Goal: Information Seeking & Learning: Learn about a topic

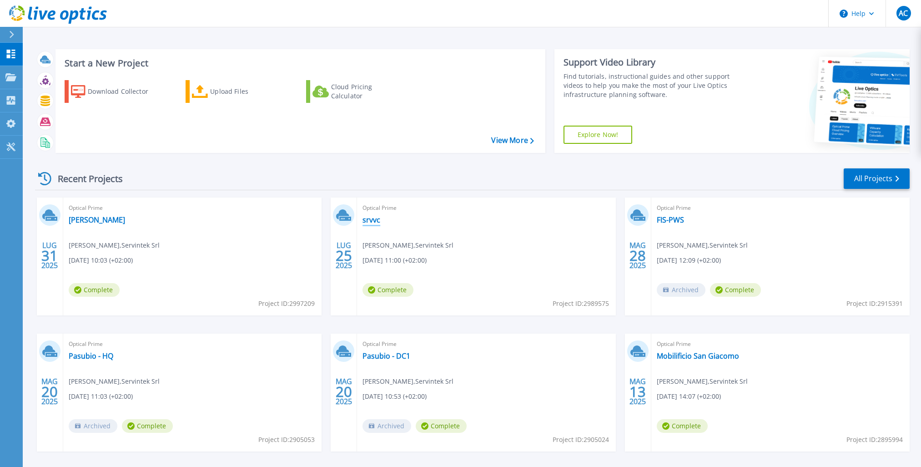
click at [375, 217] on link "srvvc" at bounding box center [371, 219] width 18 height 9
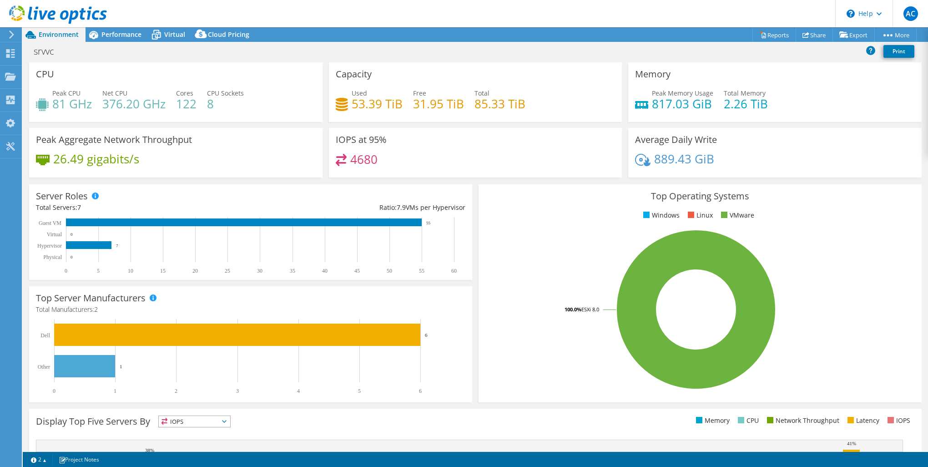
select select "USD"
click at [10, 36] on icon at bounding box center [11, 34] width 7 height 8
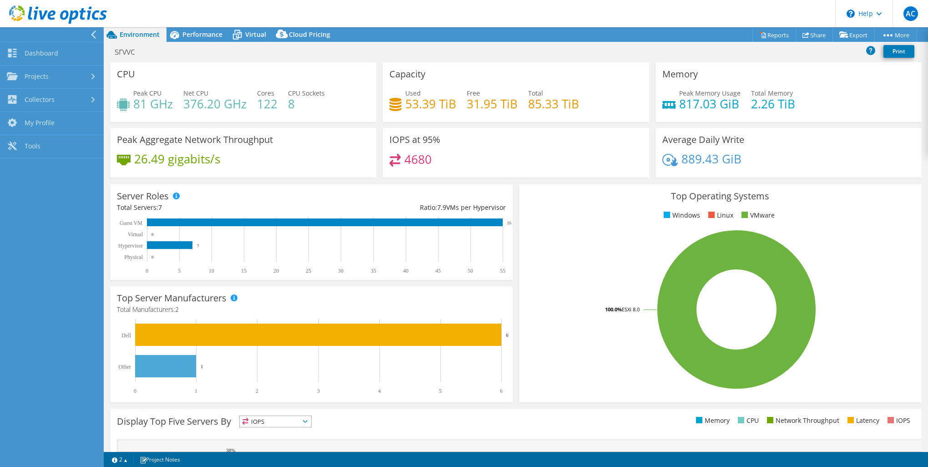
click at [91, 31] on icon at bounding box center [93, 34] width 7 height 8
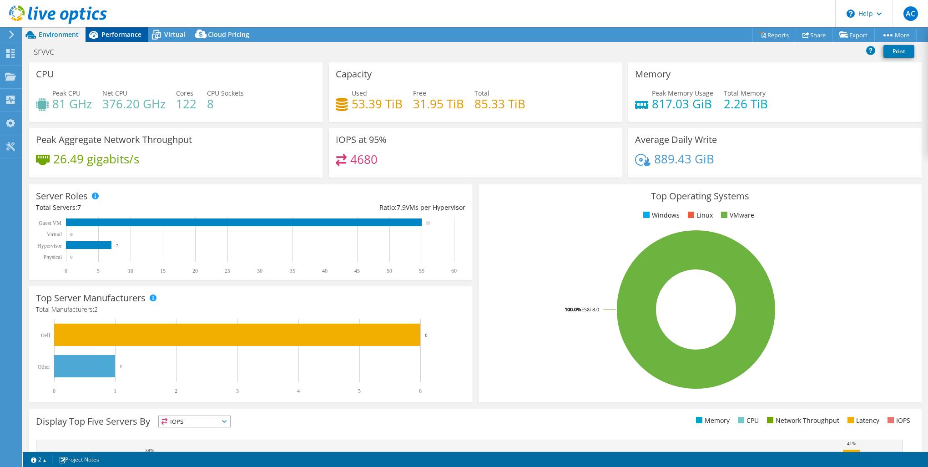
click at [103, 35] on span "Performance" at bounding box center [121, 34] width 40 height 9
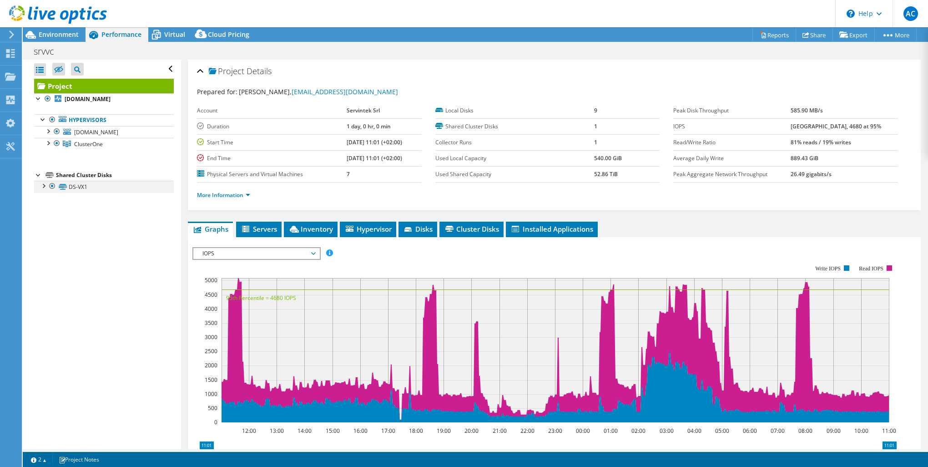
click at [46, 185] on div at bounding box center [43, 185] width 9 height 9
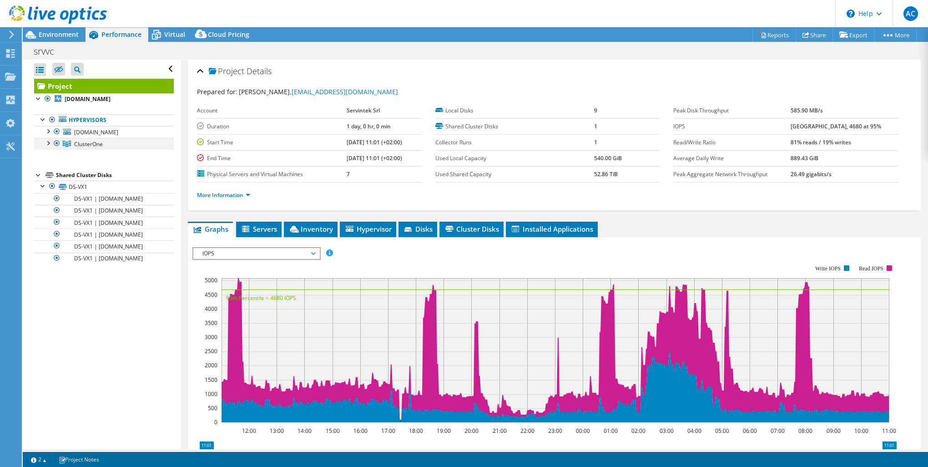
click at [49, 143] on div at bounding box center [47, 142] width 9 height 9
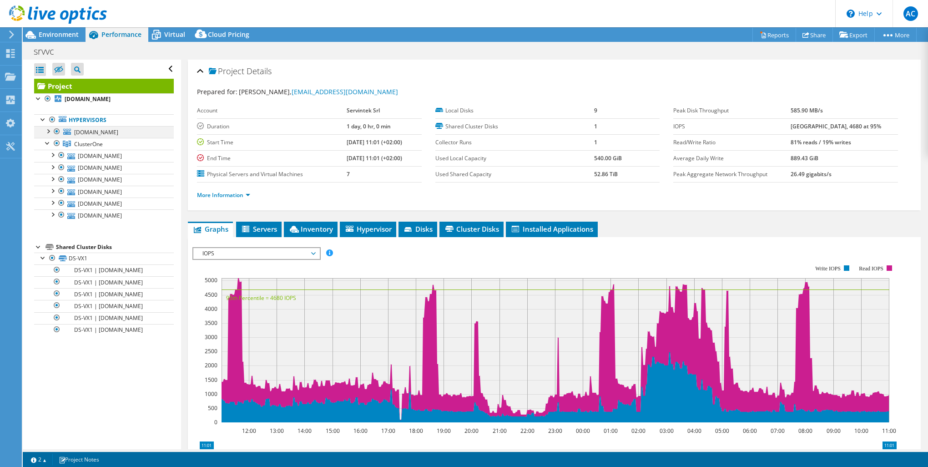
click at [49, 131] on div at bounding box center [47, 130] width 9 height 9
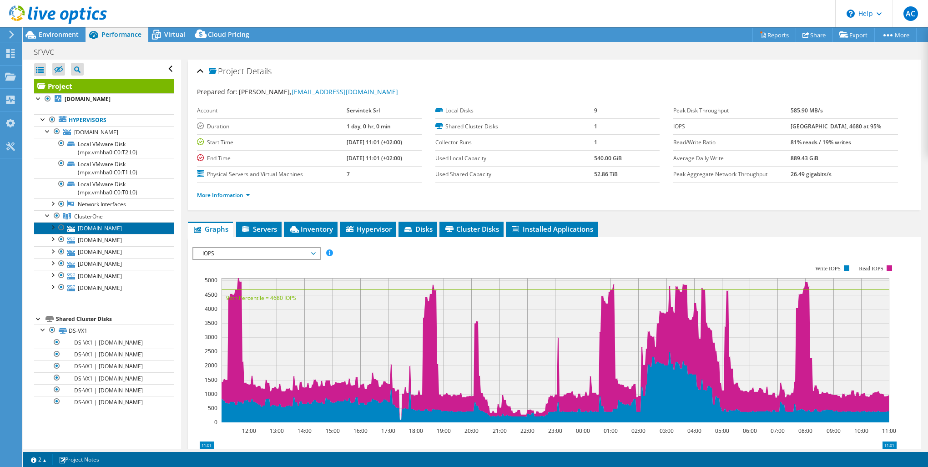
click at [102, 227] on link "[DOMAIN_NAME]" at bounding box center [104, 228] width 140 height 12
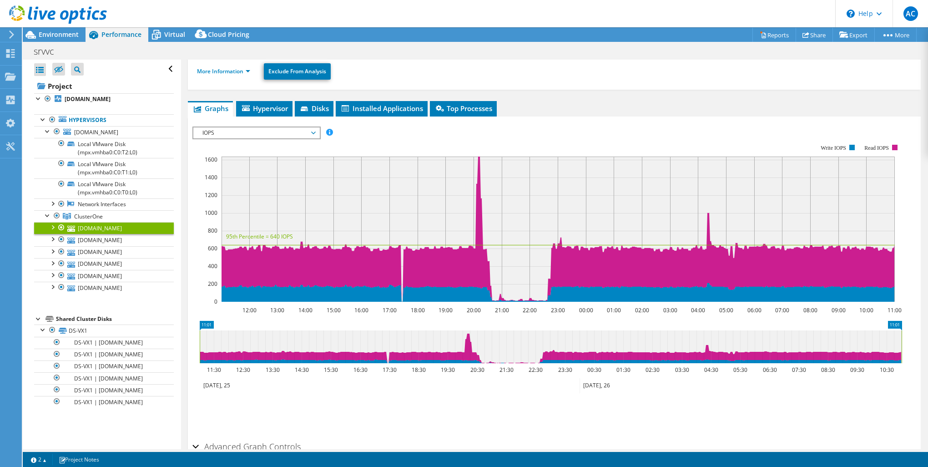
scroll to position [95, 0]
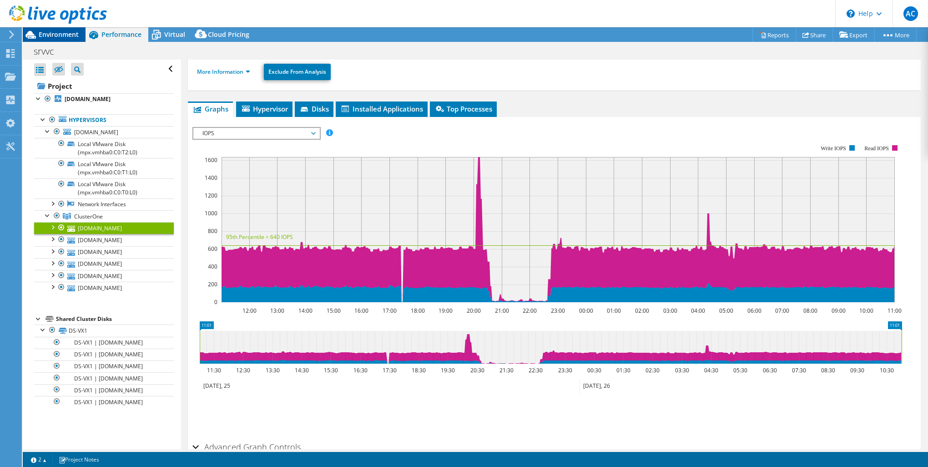
click at [48, 30] on span "Environment" at bounding box center [59, 34] width 40 height 9
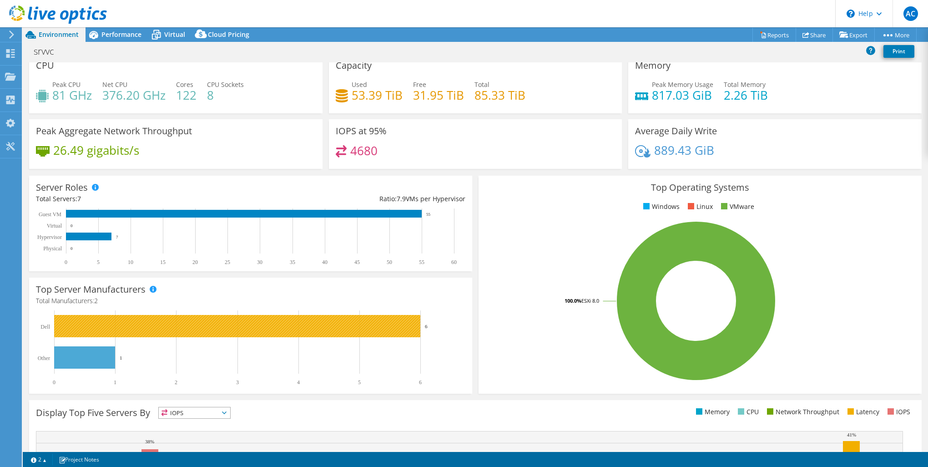
scroll to position [0, 0]
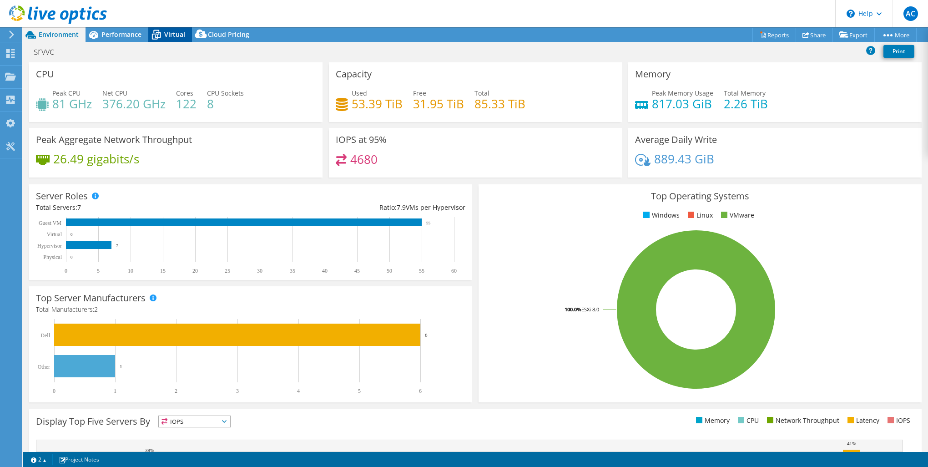
click at [172, 35] on span "Virtual" at bounding box center [174, 34] width 21 height 9
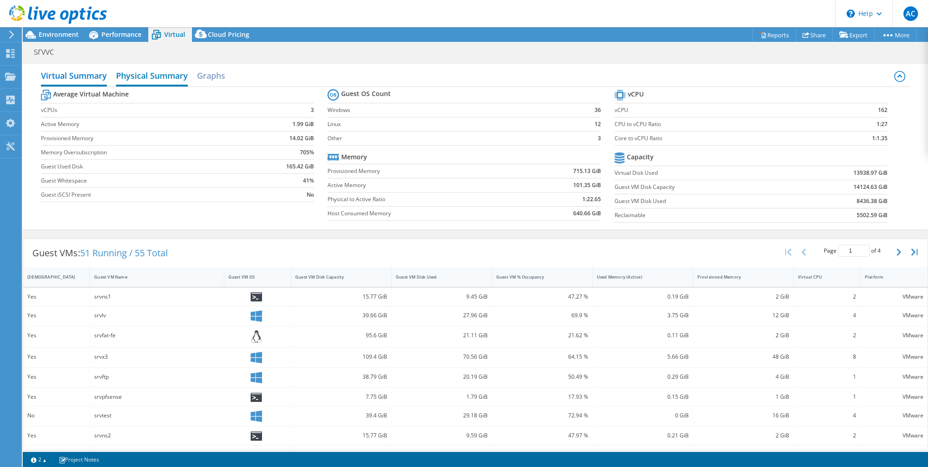
click at [147, 79] on h2 "Physical Summary" at bounding box center [152, 76] width 72 height 20
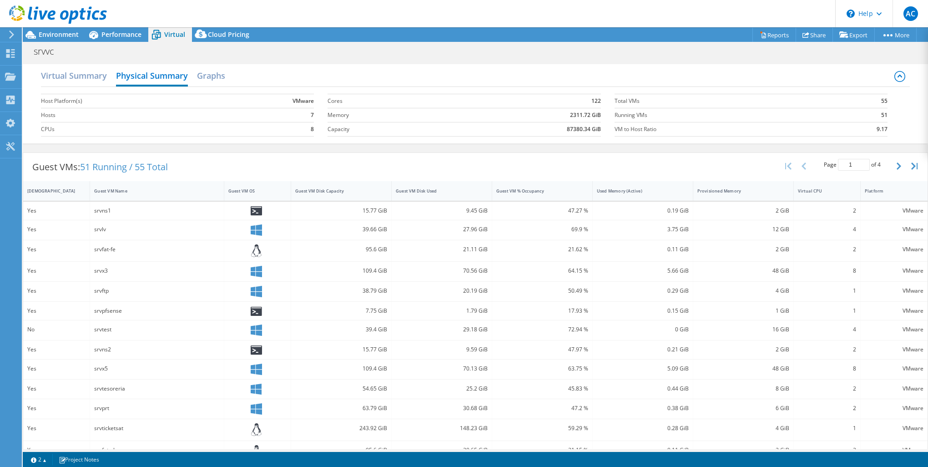
click at [255, 127] on td "8" at bounding box center [270, 129] width 87 height 14
click at [284, 97] on td "VMware" at bounding box center [270, 101] width 87 height 14
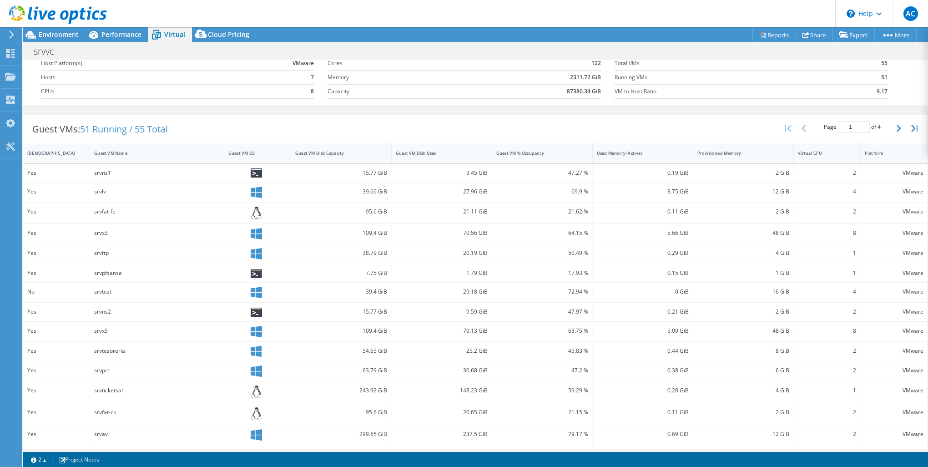
scroll to position [60, 0]
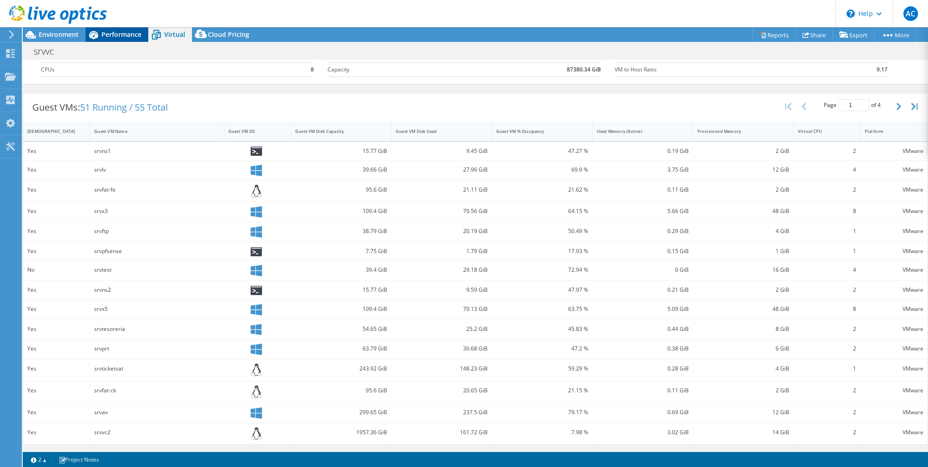
click at [131, 34] on span "Performance" at bounding box center [121, 34] width 40 height 9
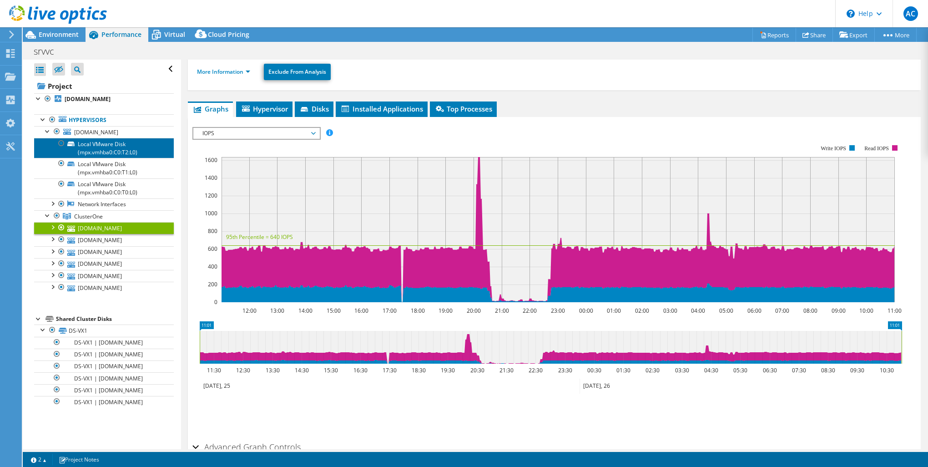
click at [119, 151] on link "Local VMware Disk (mpx.vmhba0:C0:T2:L0)" at bounding box center [104, 148] width 140 height 20
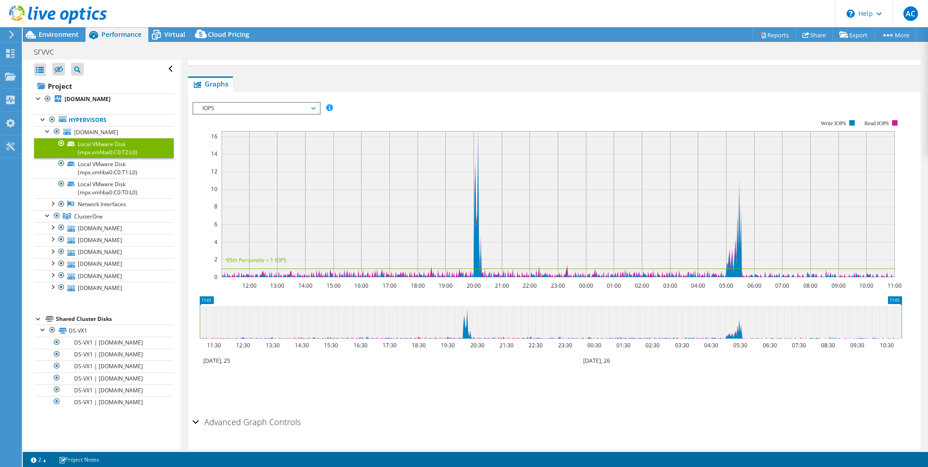
scroll to position [162, 0]
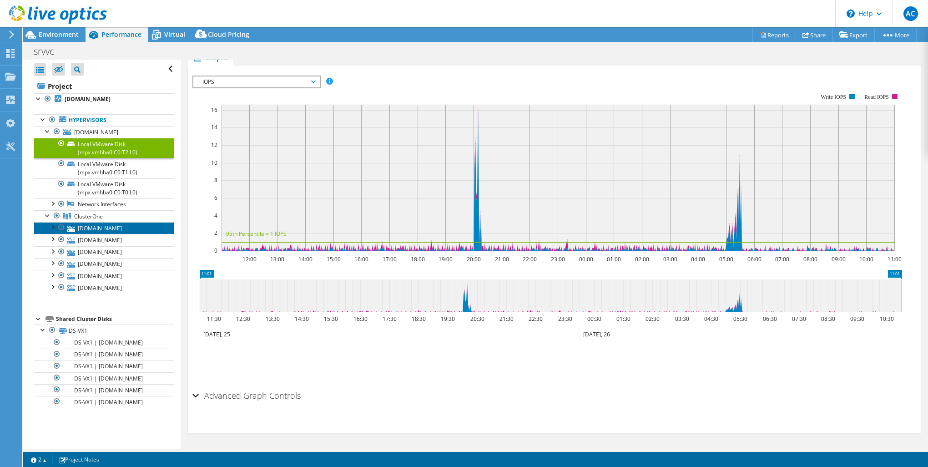
click at [93, 226] on link "[DOMAIN_NAME]" at bounding box center [104, 228] width 140 height 12
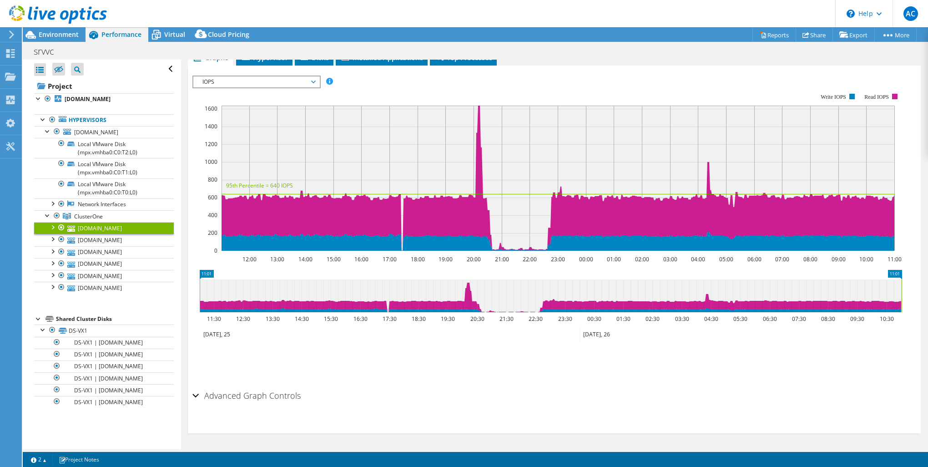
scroll to position [146, 0]
click at [55, 225] on div at bounding box center [52, 226] width 9 height 9
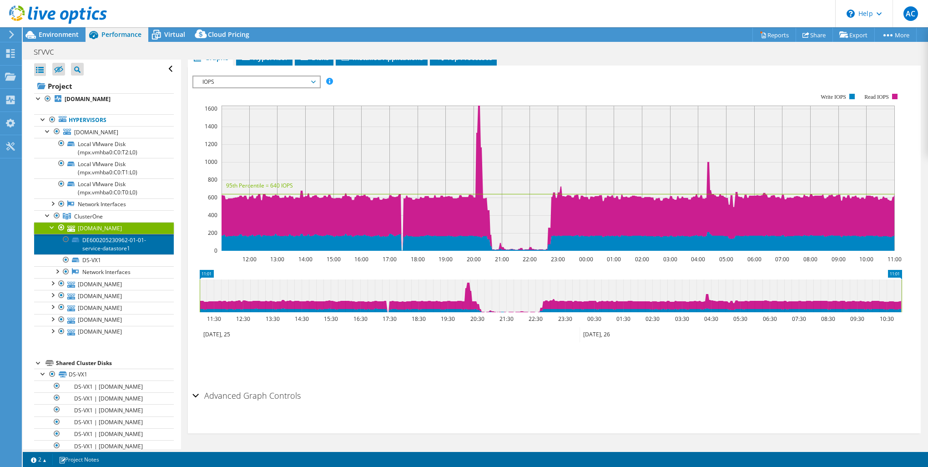
click at [116, 242] on link "DE600205230962-01-01-service-datastore1" at bounding box center [104, 244] width 140 height 20
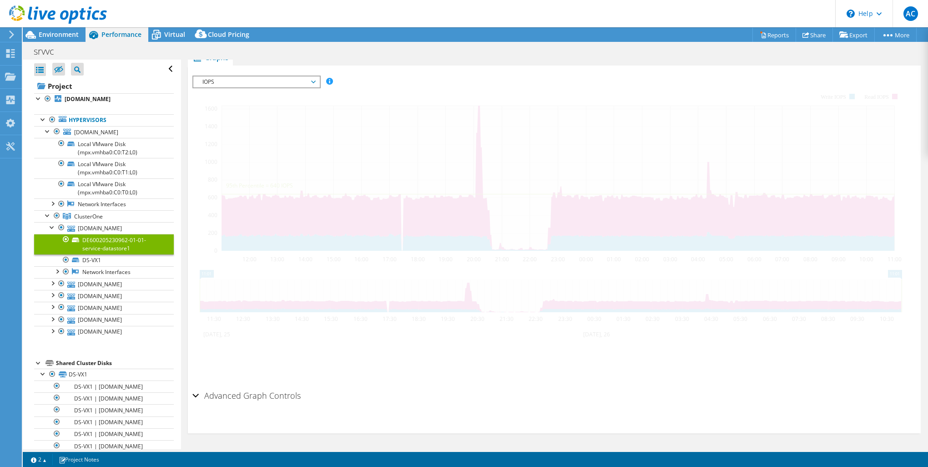
scroll to position [162, 0]
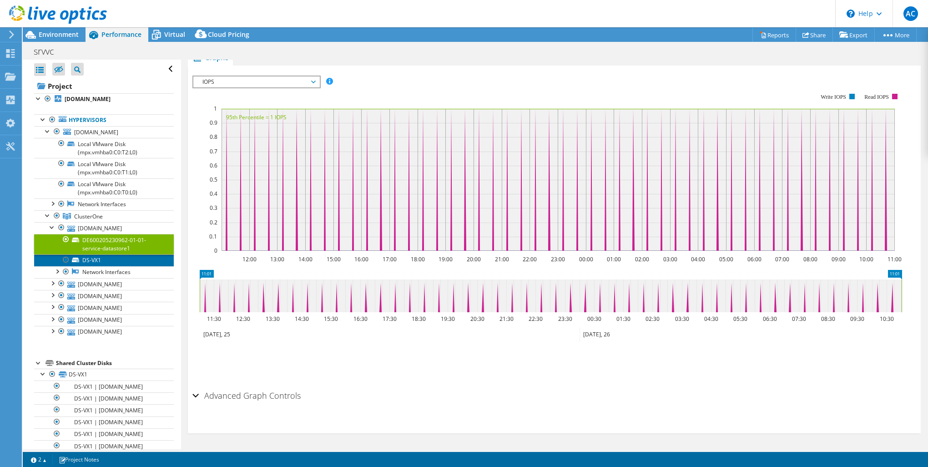
click at [99, 258] on link "DS-VX1" at bounding box center [104, 260] width 140 height 12
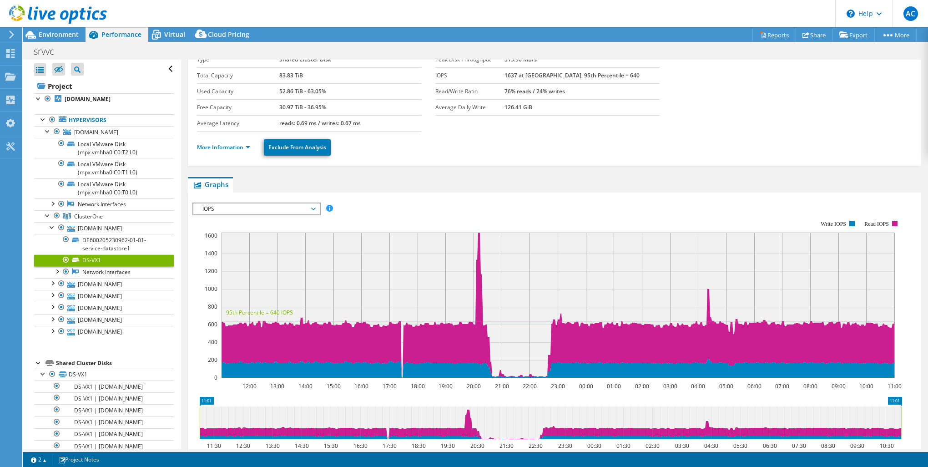
scroll to position [0, 0]
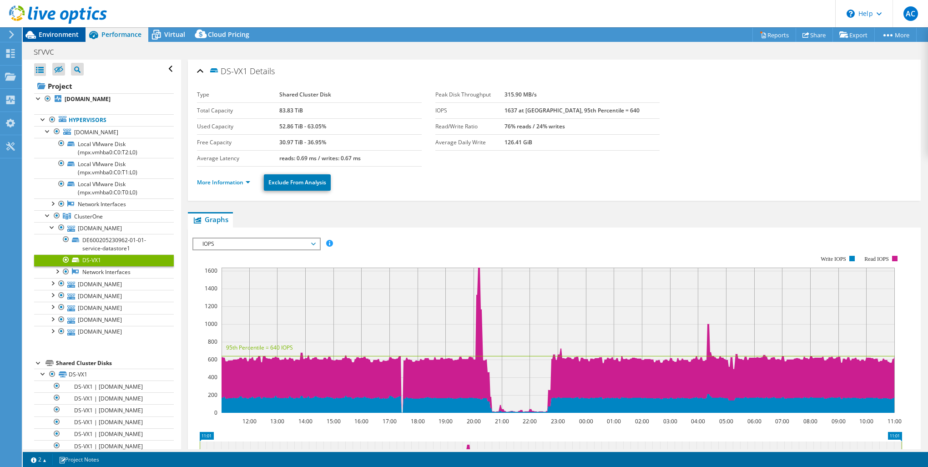
click at [52, 35] on span "Environment" at bounding box center [59, 34] width 40 height 9
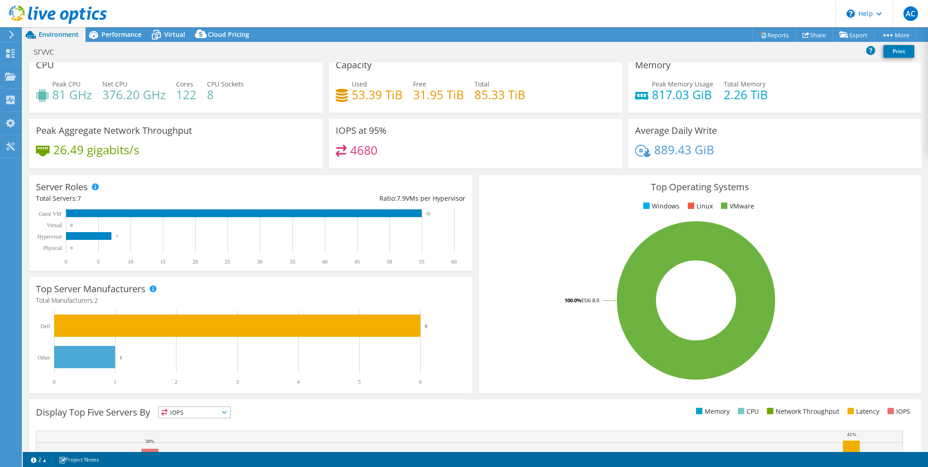
scroll to position [10, 0]
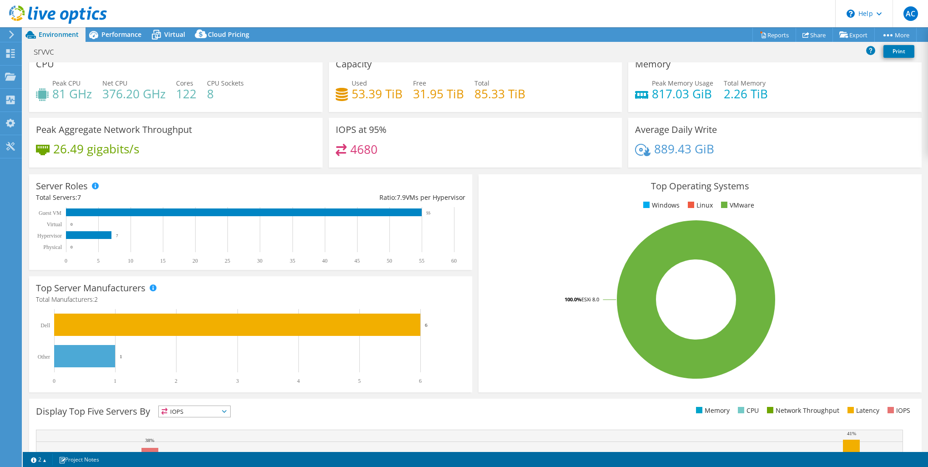
click at [11, 33] on use at bounding box center [11, 34] width 5 height 8
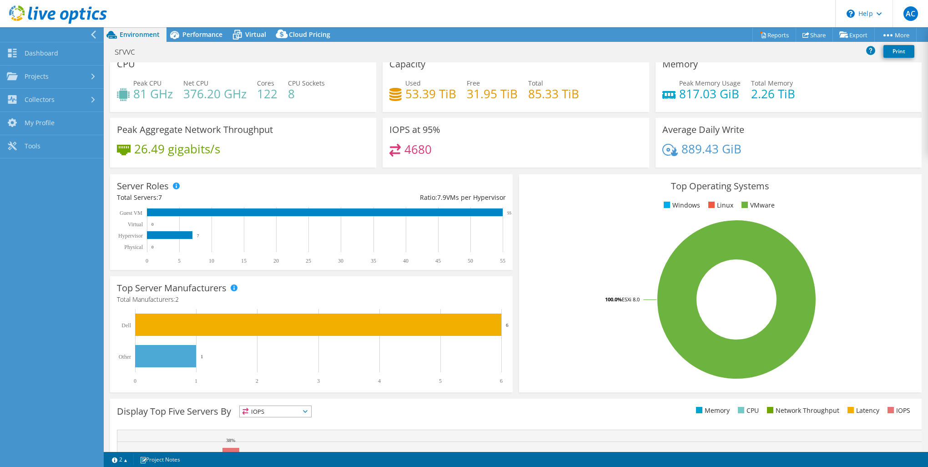
click at [412, 10] on header "AC End User [PERSON_NAME] [EMAIL_ADDRESS][DOMAIN_NAME] Servintek Srl My Profile…" at bounding box center [464, 13] width 928 height 27
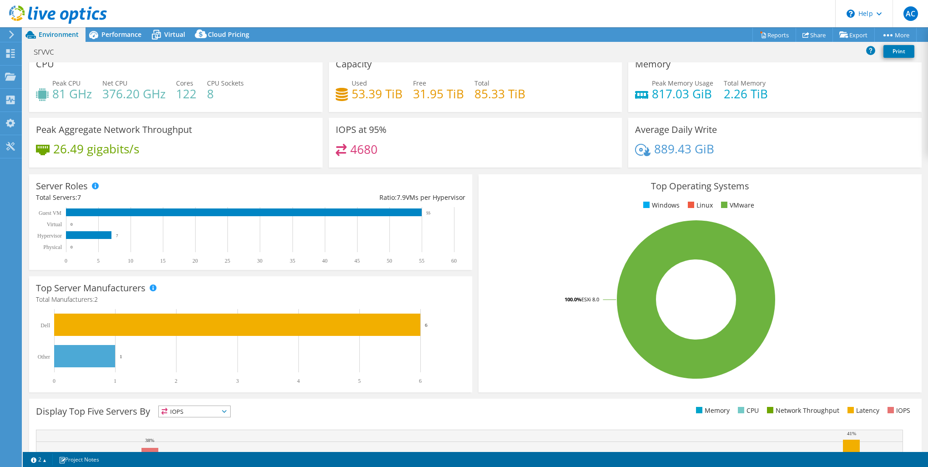
scroll to position [0, 0]
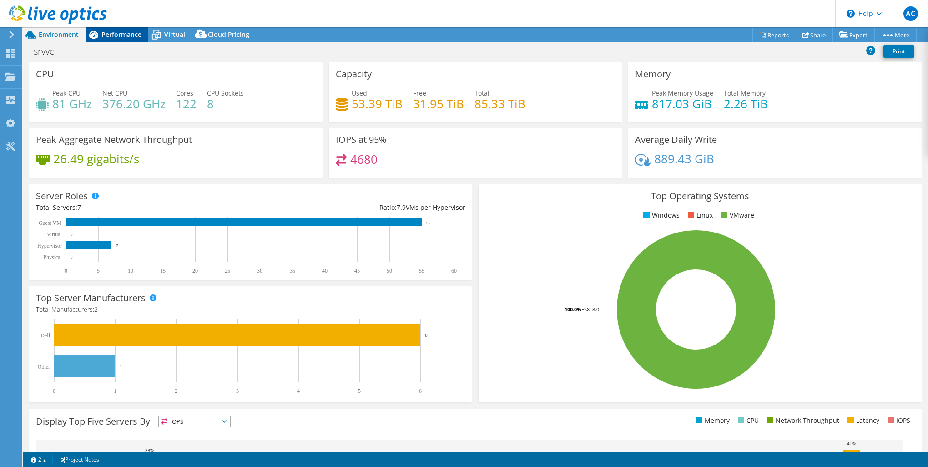
click at [116, 34] on span "Performance" at bounding box center [121, 34] width 40 height 9
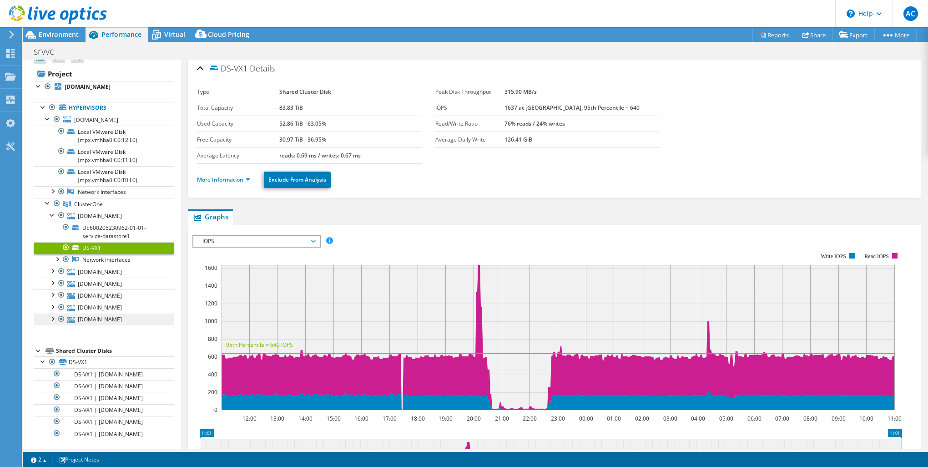
scroll to position [14, 0]
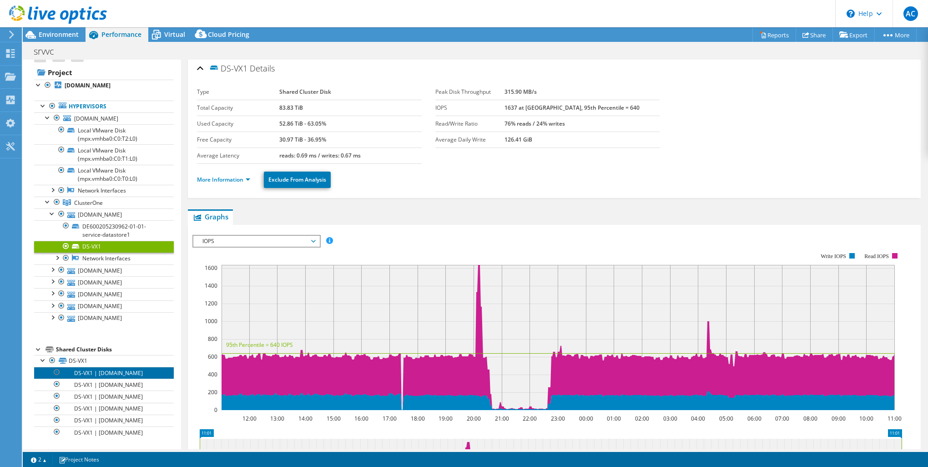
click at [103, 376] on link "DS-VX1 | [DOMAIN_NAME]" at bounding box center [104, 372] width 140 height 12
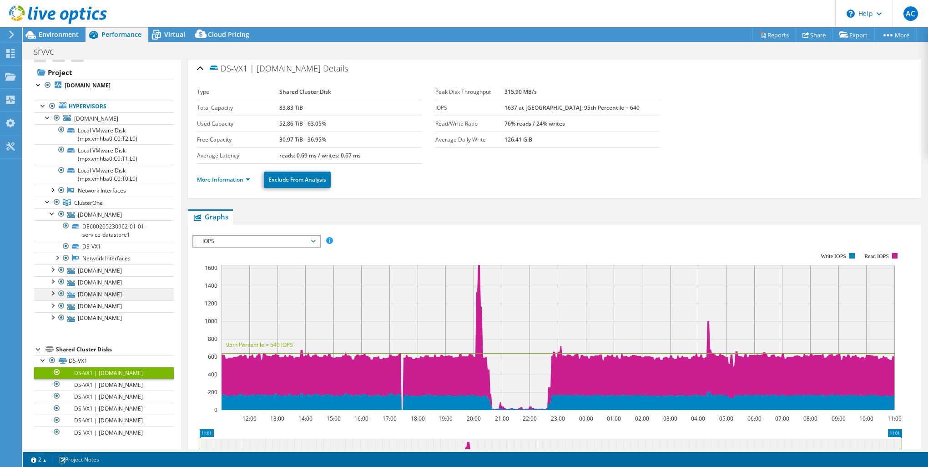
scroll to position [0, 0]
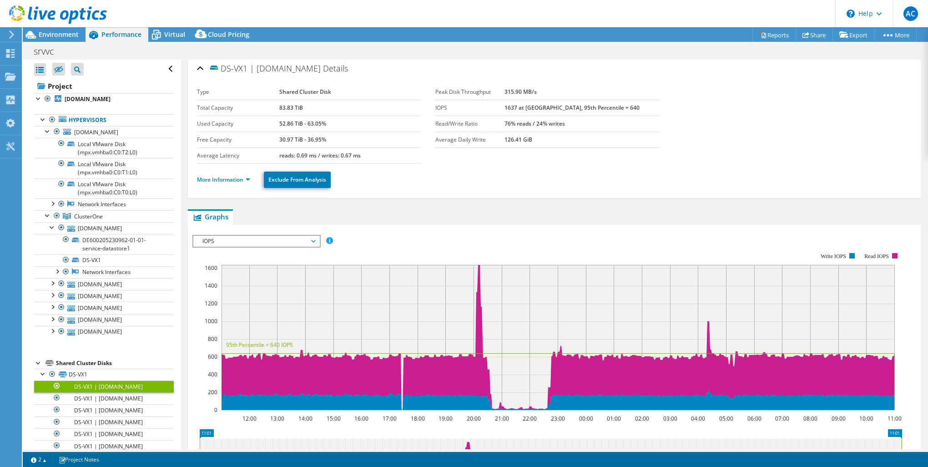
click at [127, 37] on span "Performance" at bounding box center [121, 34] width 40 height 9
click at [46, 34] on span "Environment" at bounding box center [59, 34] width 40 height 9
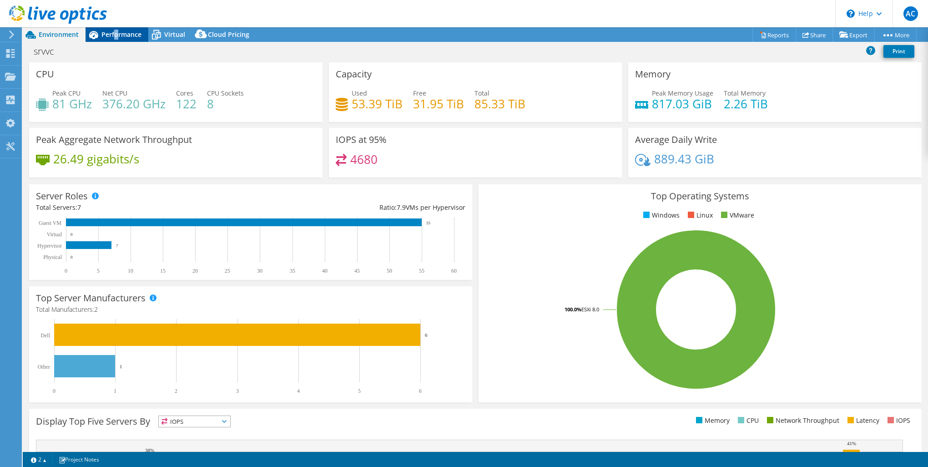
click at [116, 38] on span "Performance" at bounding box center [121, 34] width 40 height 9
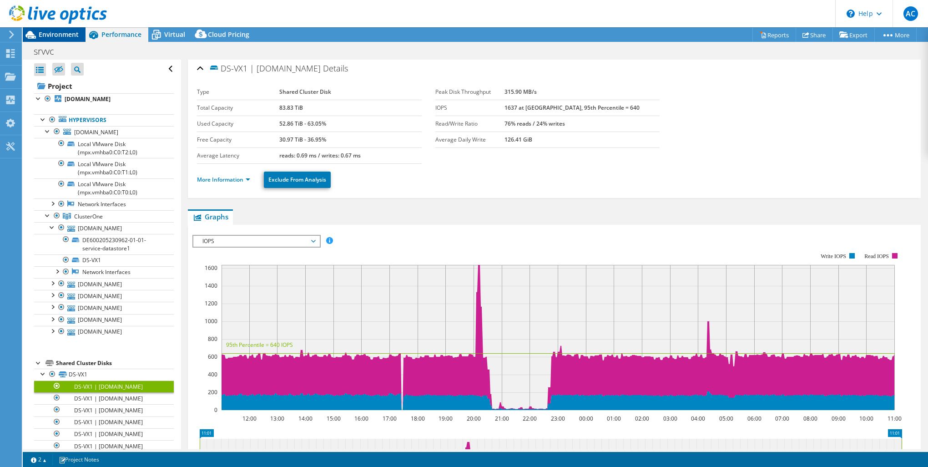
drag, startPoint x: 116, startPoint y: 38, endPoint x: 60, endPoint y: 37, distance: 55.5
click at [60, 37] on span "Environment" at bounding box center [59, 34] width 40 height 9
